Goal: Task Accomplishment & Management: Use online tool/utility

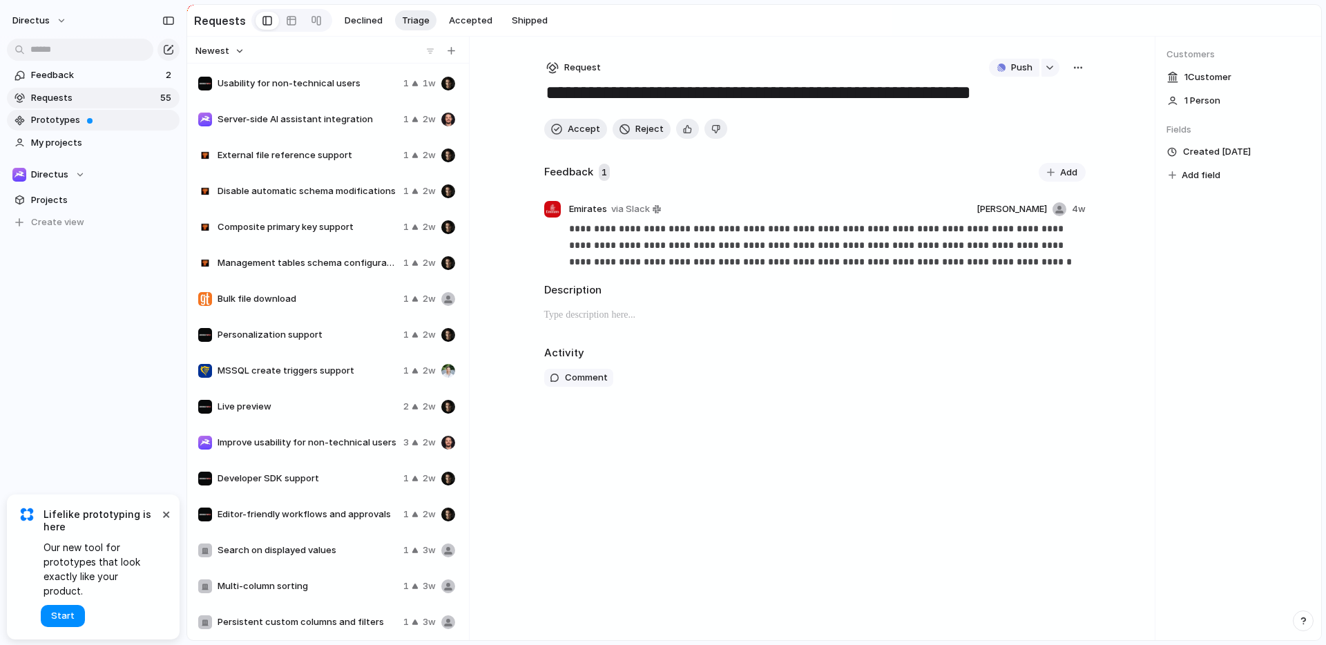
click at [107, 119] on span "Prototypes" at bounding box center [103, 120] width 144 height 14
click at [82, 76] on span "Feedback" at bounding box center [96, 75] width 131 height 14
